Goal: Transaction & Acquisition: Book appointment/travel/reservation

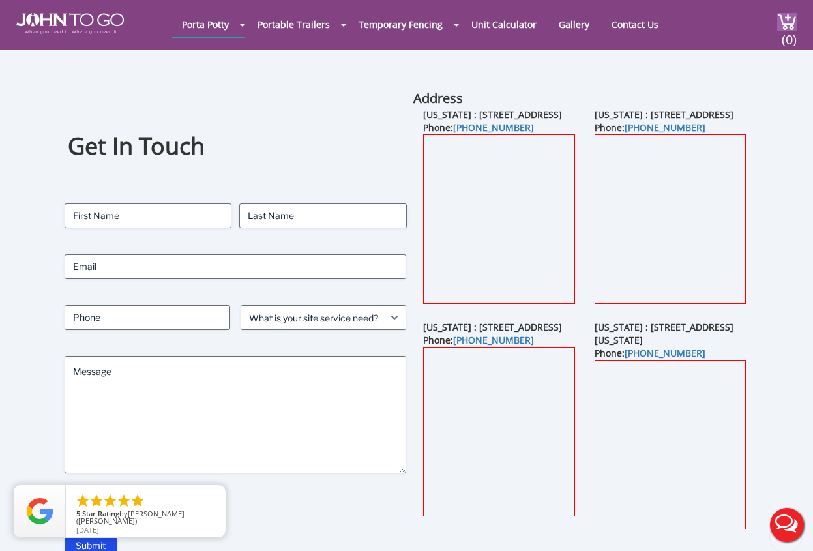
scroll to position [482, 0]
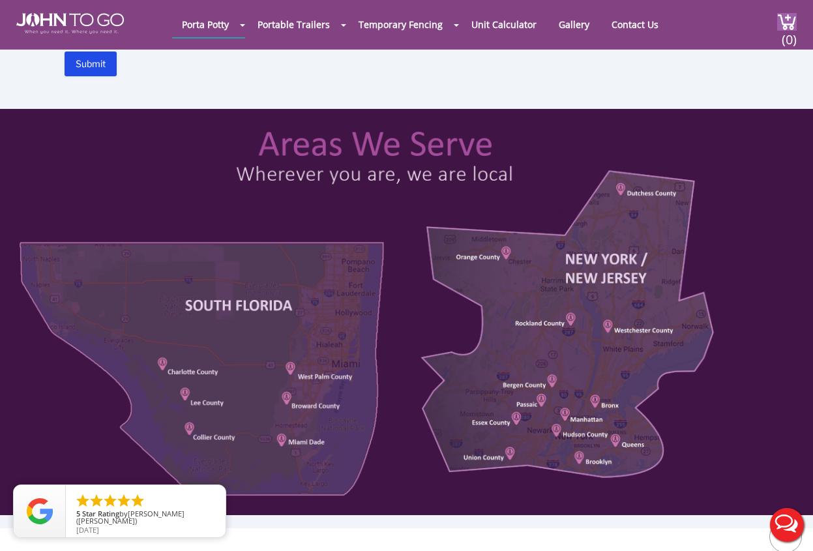
click at [787, 88] on div at bounding box center [406, 275] width 813 height 551
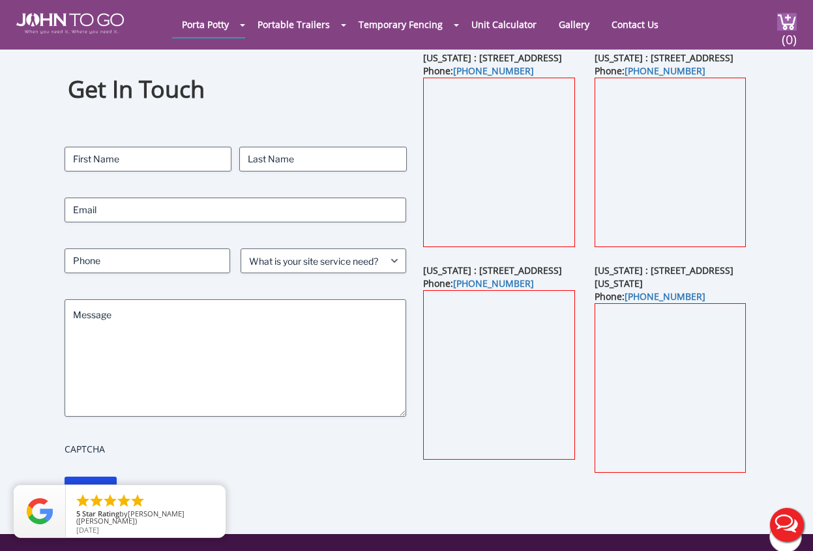
scroll to position [0, 0]
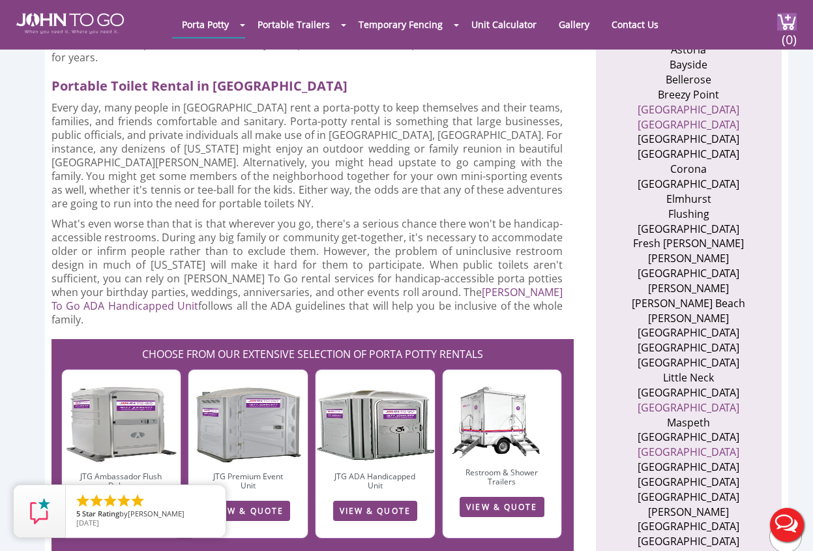
scroll to position [717, 0]
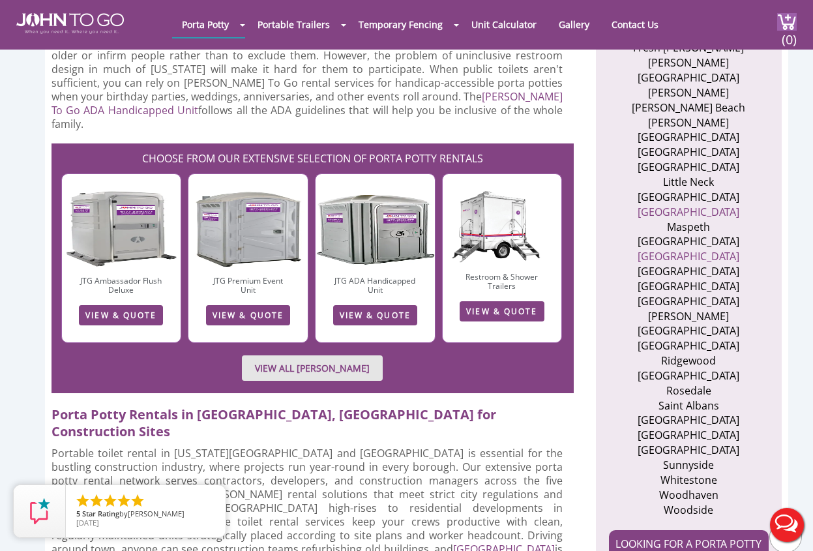
click at [259, 274] on h6 "JTG Premium Event Unit" at bounding box center [248, 285] width 88 height 22
click at [257, 305] on link "VIEW & QUOTE" at bounding box center [248, 315] width 84 height 20
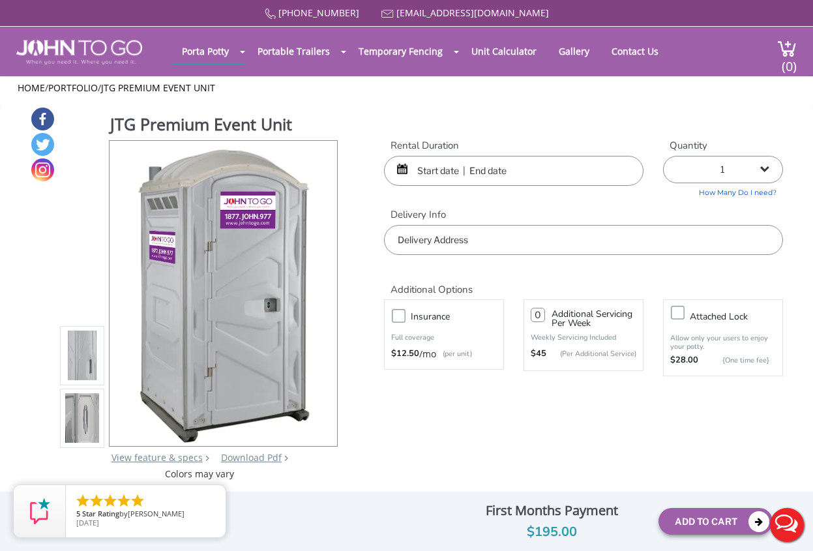
click at [487, 171] on input "text" at bounding box center [513, 171] width 259 height 30
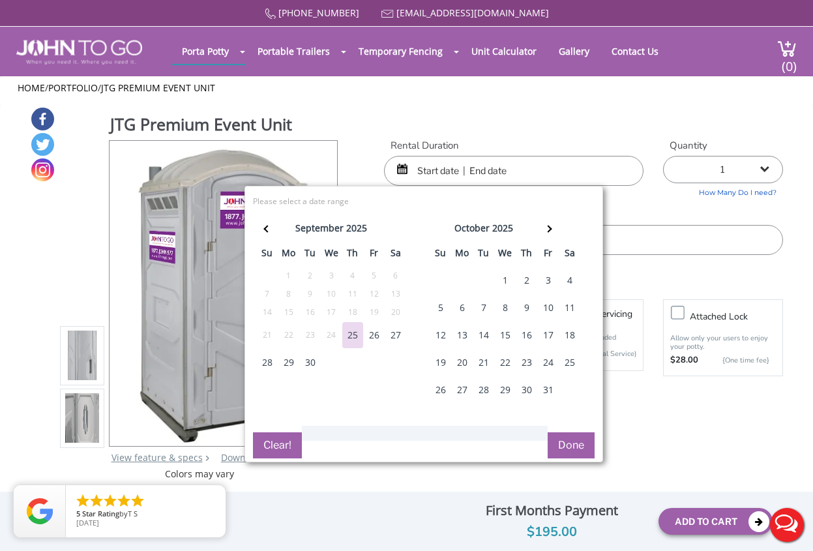
click at [390, 336] on div "27" at bounding box center [395, 335] width 21 height 26
click at [684, 172] on select "1 2 (5% discount) 3 (8% discount) 4 (10% discount) 5 (12% discount) 6 (12% disc…" at bounding box center [723, 169] width 120 height 27
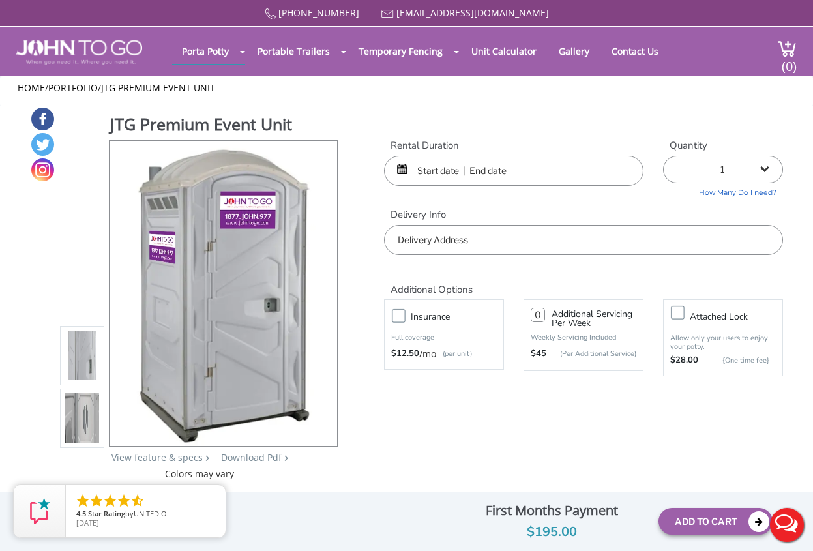
click at [399, 169] on div at bounding box center [513, 171] width 259 height 30
click at [403, 169] on div at bounding box center [513, 171] width 259 height 30
click at [482, 175] on input "text" at bounding box center [513, 171] width 259 height 30
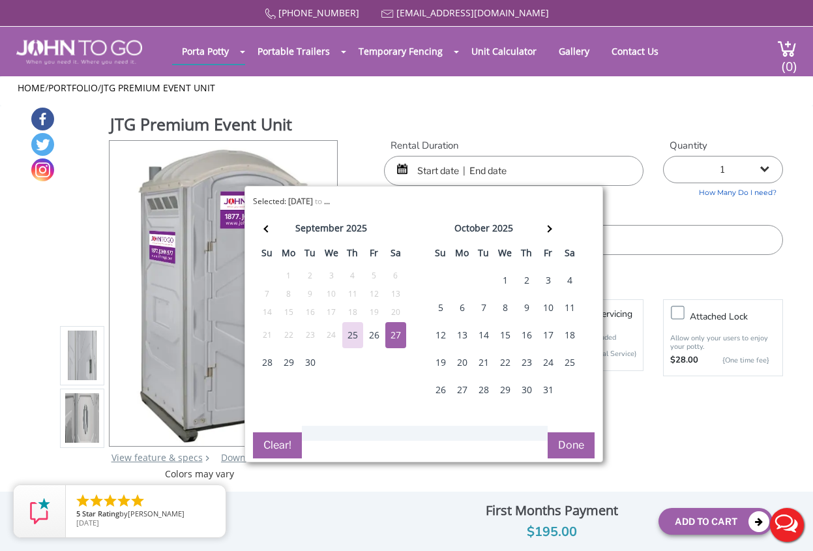
click at [397, 334] on div "27" at bounding box center [395, 335] width 21 height 26
type input "09/27/2025 to 09/27/2025"
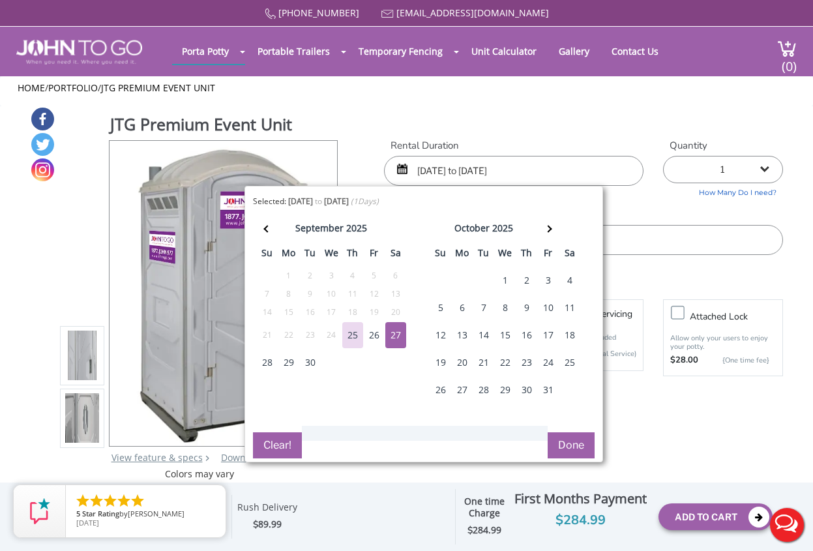
click at [577, 446] on button "Done" at bounding box center [570, 445] width 47 height 26
